Goal: Task Accomplishment & Management: Manage account settings

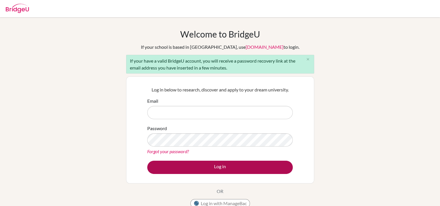
type input "[EMAIL_ADDRESS][DOMAIN_NAME]"
click at [217, 170] on button "Log in" at bounding box center [219, 167] width 145 height 13
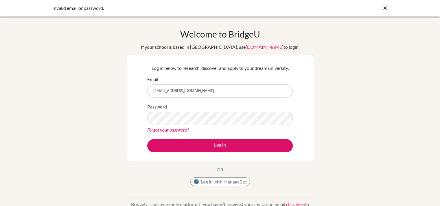
click at [168, 130] on link "Forgot your password?" at bounding box center [168, 129] width 42 height 5
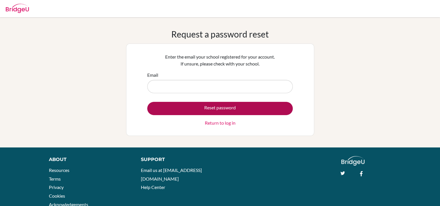
type input "[EMAIL_ADDRESS][DOMAIN_NAME]"
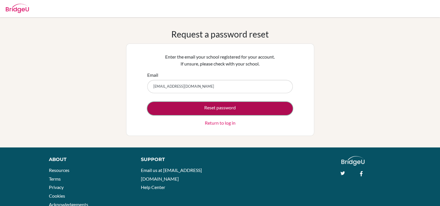
click at [212, 111] on button "Reset password" at bounding box center [219, 108] width 145 height 13
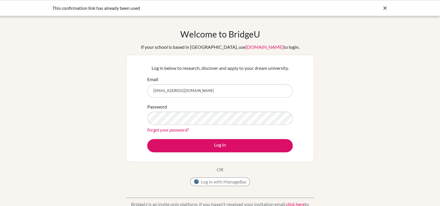
click at [133, 119] on div "Log in below to research, discover and apply to your dream university. Email gs…" at bounding box center [220, 108] width 188 height 107
click at [137, 118] on div "Log in below to research, discover and apply to your dream university. Email gs…" at bounding box center [220, 108] width 188 height 107
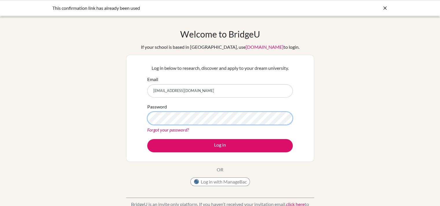
click at [131, 116] on div "Log in below to research, discover and apply to your dream university. Email gs…" at bounding box center [220, 108] width 188 height 107
click at [147, 139] on button "Log in" at bounding box center [219, 145] width 145 height 13
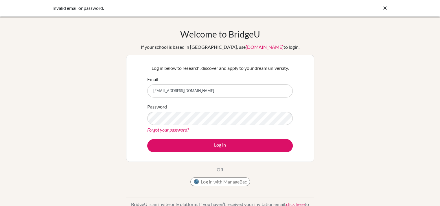
scroll to position [46, 0]
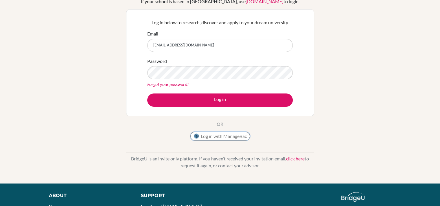
click at [238, 135] on button "Log in with ManageBac" at bounding box center [220, 136] width 60 height 9
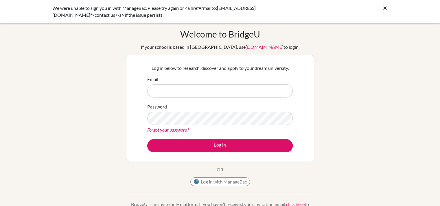
type input "[EMAIL_ADDRESS][DOMAIN_NAME]"
click at [384, 7] on icon at bounding box center [385, 8] width 6 height 6
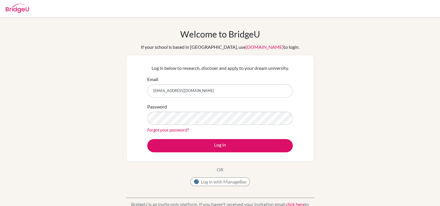
click at [175, 131] on link "Forgot your password?" at bounding box center [168, 129] width 42 height 5
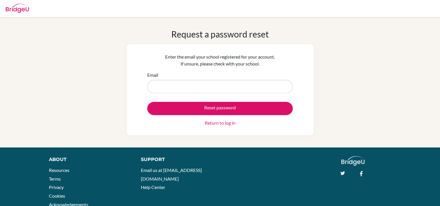
type input "[EMAIL_ADDRESS][DOMAIN_NAME]"
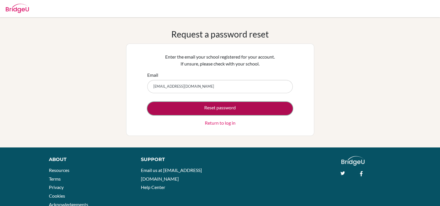
click at [193, 109] on button "Reset password" at bounding box center [219, 108] width 145 height 13
